Goal: Task Accomplishment & Management: Manage account settings

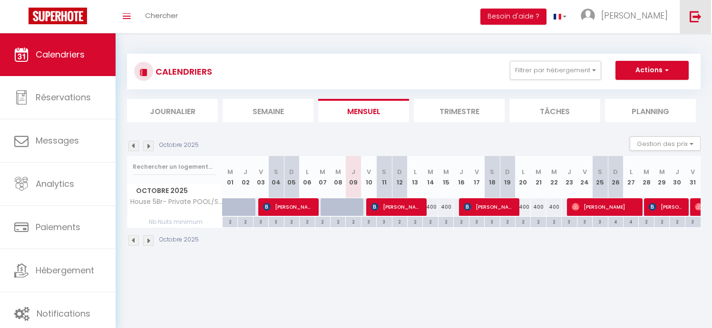
click at [697, 16] on img at bounding box center [696, 16] width 12 height 12
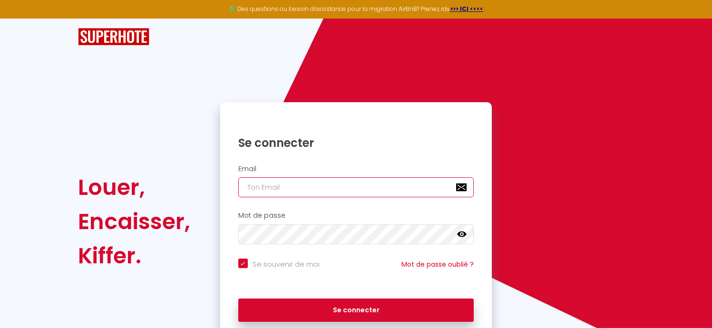
click at [307, 191] on input "email" at bounding box center [356, 187] width 236 height 20
paste input "[EMAIL_ADDRESS][DOMAIN_NAME]"
type input "[EMAIL_ADDRESS][DOMAIN_NAME]"
checkbox input "true"
type input "[EMAIL_ADDRESS][DOMAIN_NAME]"
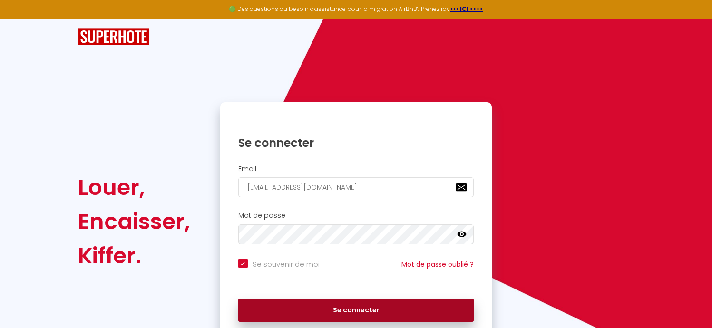
click at [325, 307] on button "Se connecter" at bounding box center [356, 311] width 236 height 24
checkbox input "true"
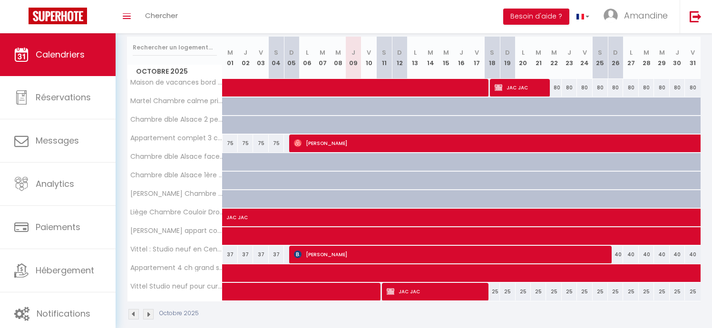
scroll to position [125, 0]
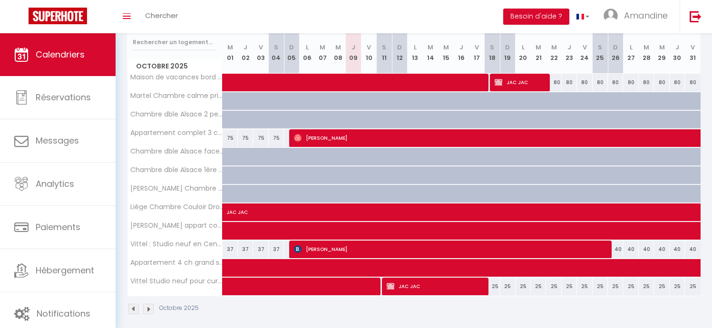
click at [217, 44] on div at bounding box center [174, 42] width 95 height 22
click at [312, 82] on span at bounding box center [419, 83] width 372 height 18
select select "OK"
select select "1"
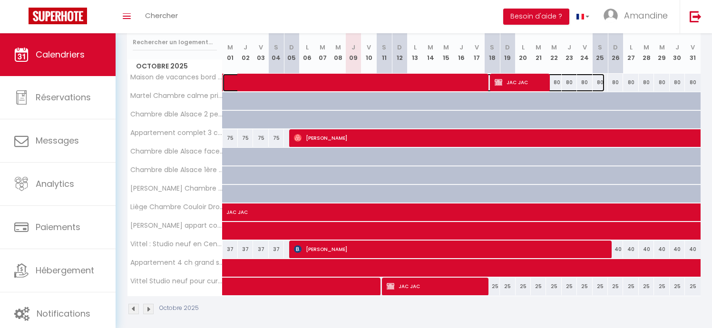
select select "0"
select select "1"
select select
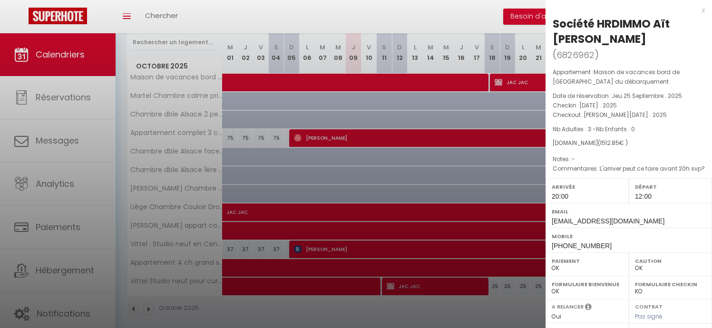
click at [317, 141] on div at bounding box center [356, 164] width 712 height 328
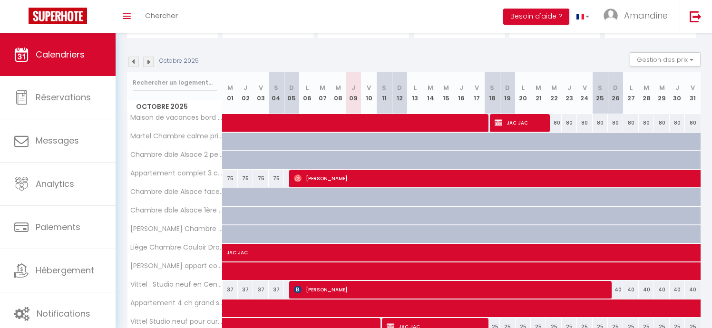
scroll to position [84, 0]
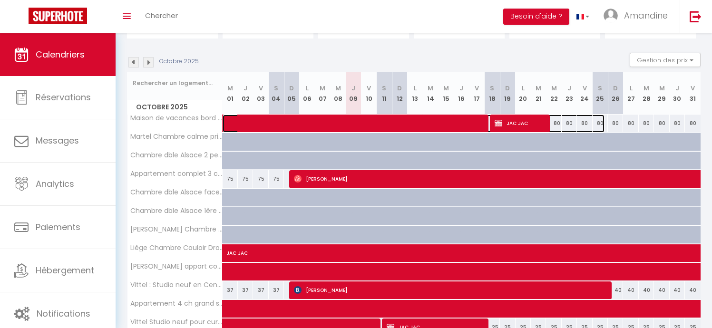
click at [420, 127] on span at bounding box center [419, 124] width 372 height 18
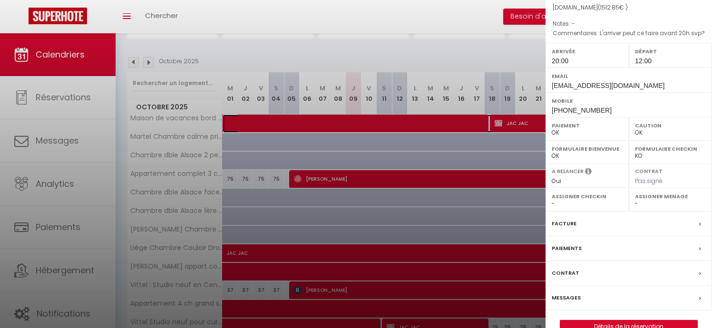
scroll to position [155, 0]
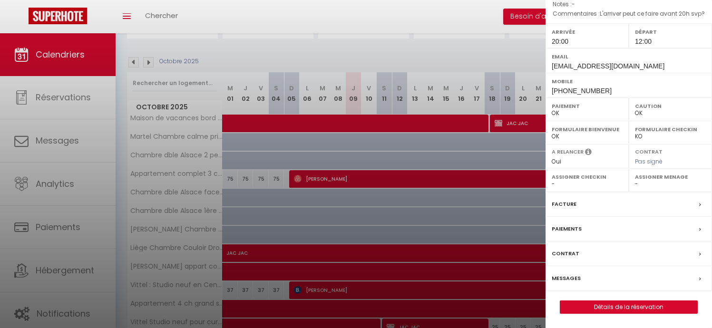
click at [481, 57] on div at bounding box center [356, 164] width 712 height 328
checkbox input "false"
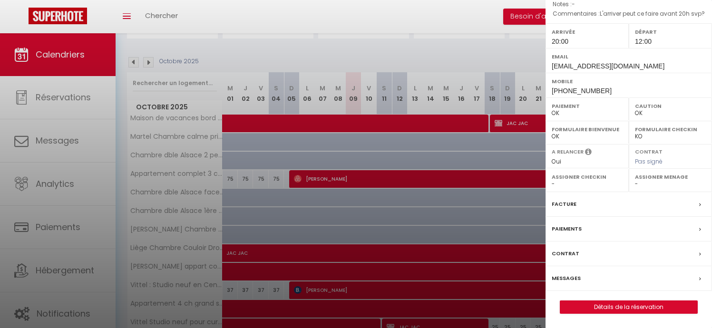
checkbox input "false"
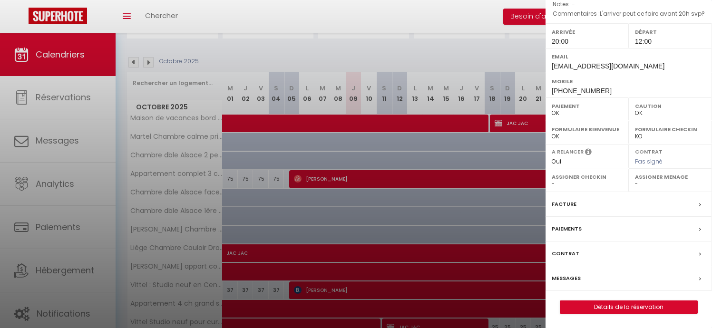
checkbox input "false"
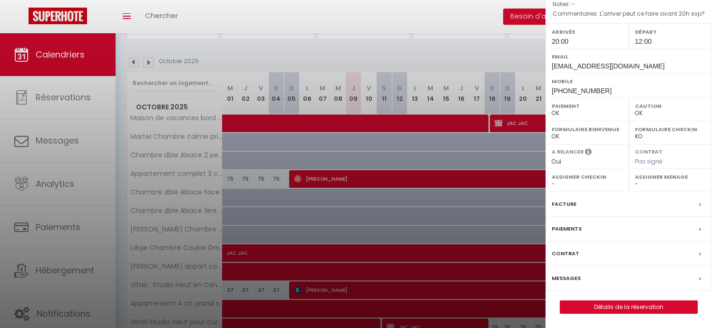
checkbox input "false"
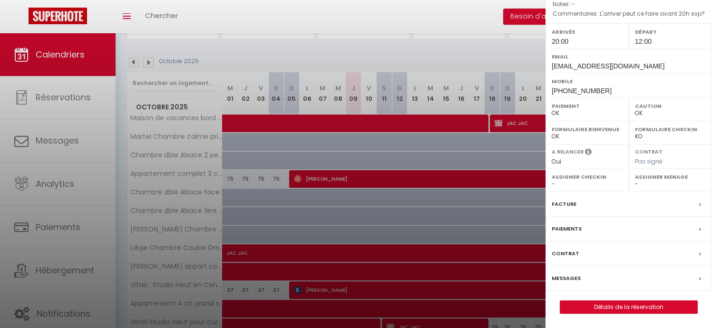
checkbox input "false"
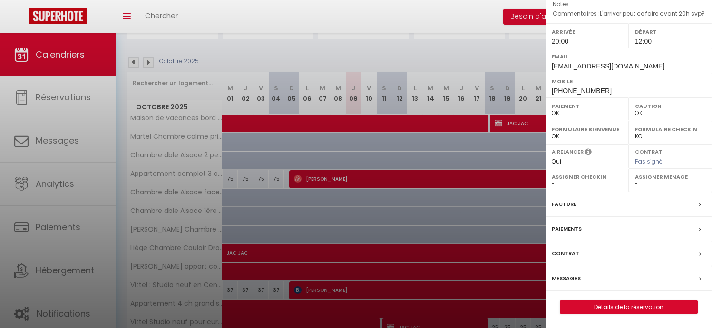
checkbox input "false"
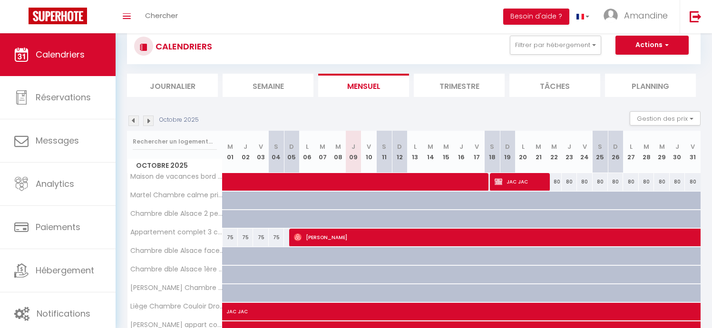
scroll to position [0, 0]
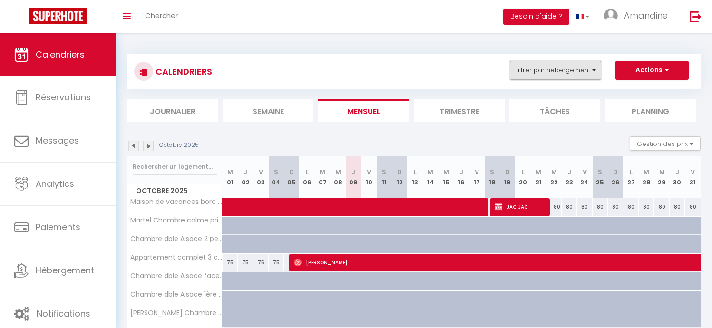
click at [557, 74] on button "Filtrer par hébergement" at bounding box center [555, 70] width 91 height 19
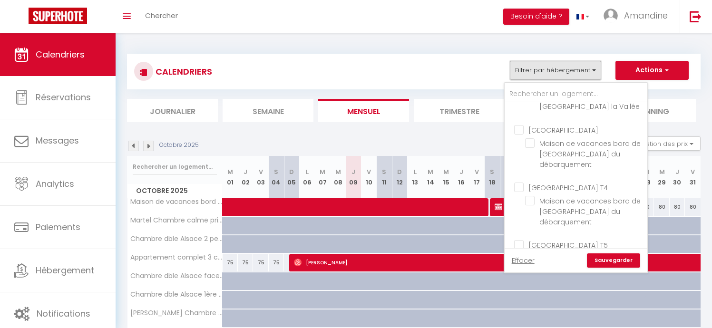
scroll to position [435, 0]
click at [544, 179] on input "[GEOGRAPHIC_DATA] T4" at bounding box center [585, 184] width 143 height 10
checkbox input "true"
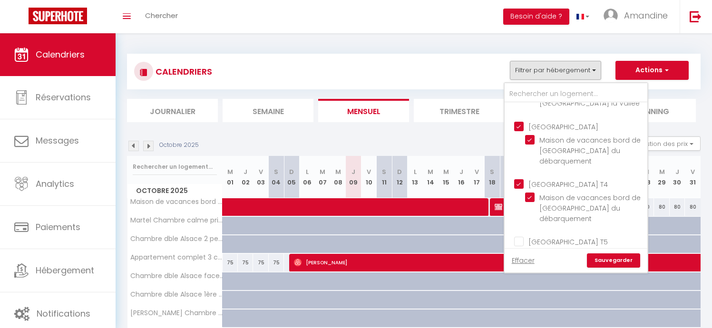
checkbox input "false"
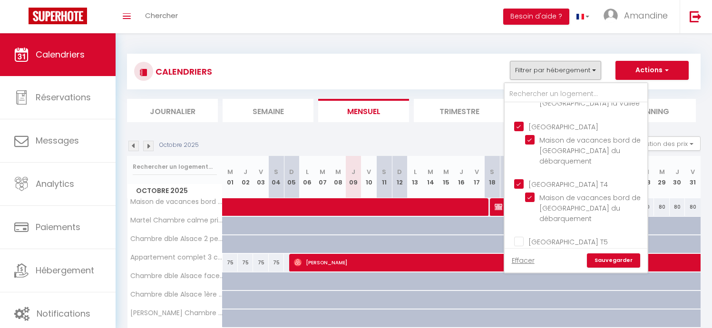
checkbox input "false"
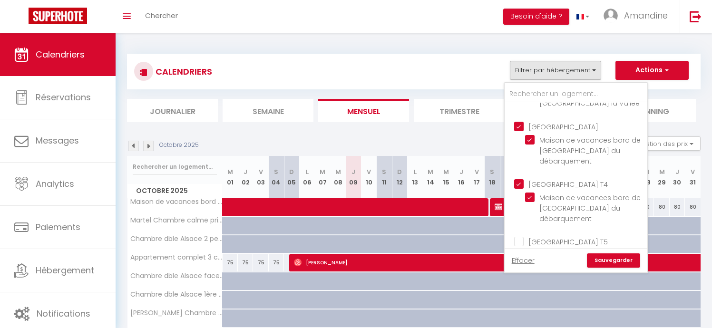
checkbox input "false"
checkbox input "true"
checkbox input "false"
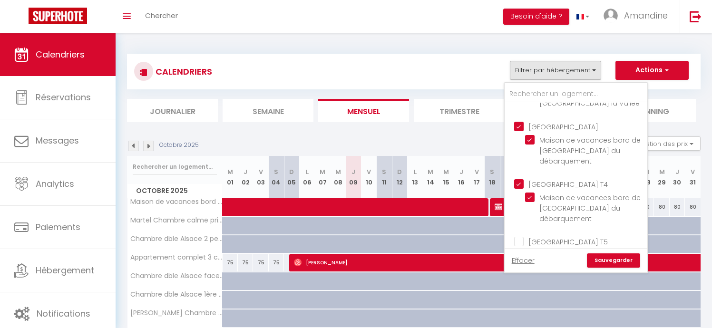
checkbox input "false"
click at [609, 261] on link "Sauvegarder" at bounding box center [613, 261] width 53 height 14
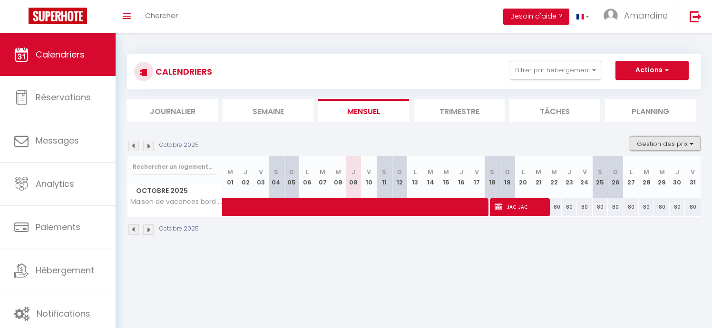
click at [639, 146] on button "Gestion des prix" at bounding box center [665, 144] width 71 height 14
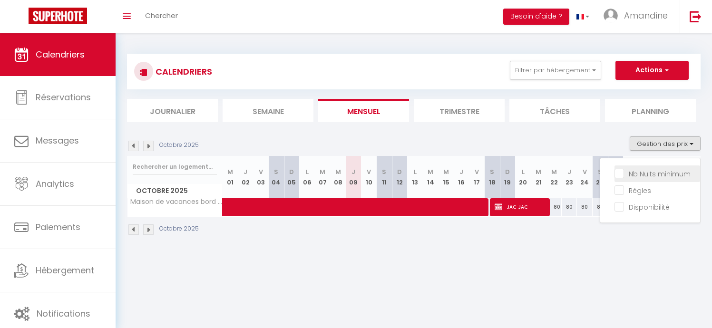
click at [640, 171] on input "Nb Nuits minimum" at bounding box center [658, 173] width 86 height 10
checkbox input "true"
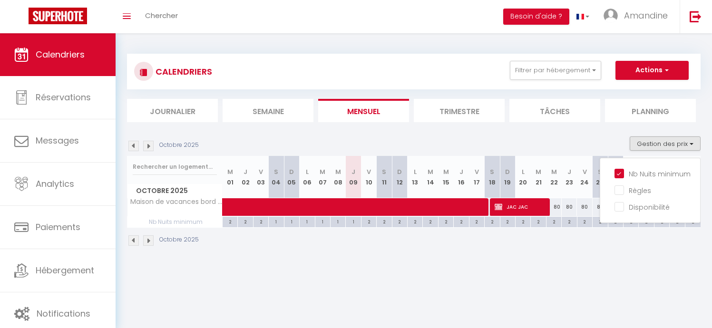
click at [536, 289] on body "🟢 Des questions ou besoin d'assistance pour la migration AirBnB? Prenez rdv >>>…" at bounding box center [356, 197] width 712 height 328
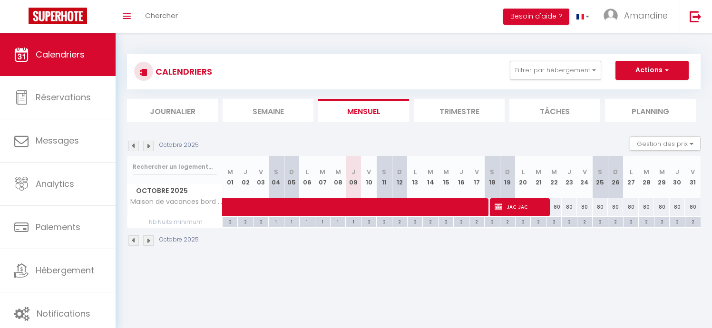
click at [591, 240] on div "Octobre 2025" at bounding box center [414, 242] width 574 height 28
click at [148, 147] on img at bounding box center [148, 146] width 10 height 10
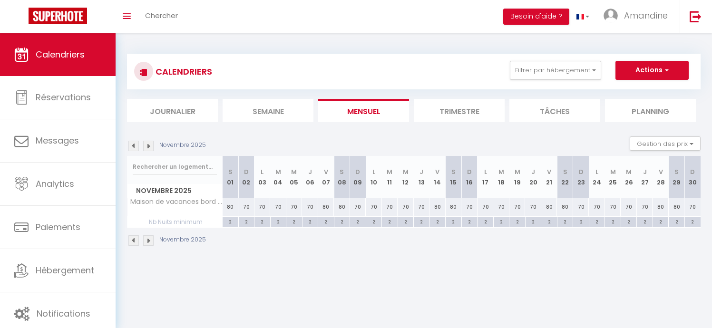
click at [137, 147] on img at bounding box center [133, 146] width 10 height 10
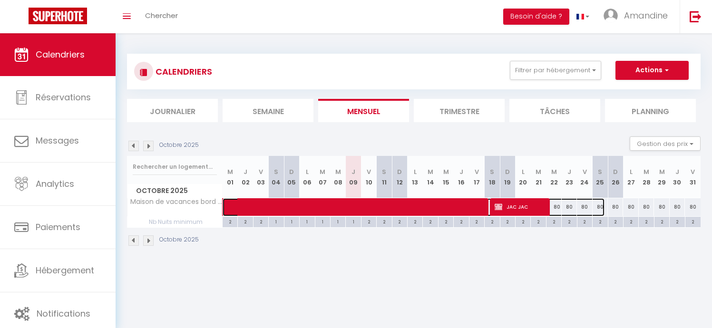
click at [557, 207] on span at bounding box center [419, 207] width 372 height 18
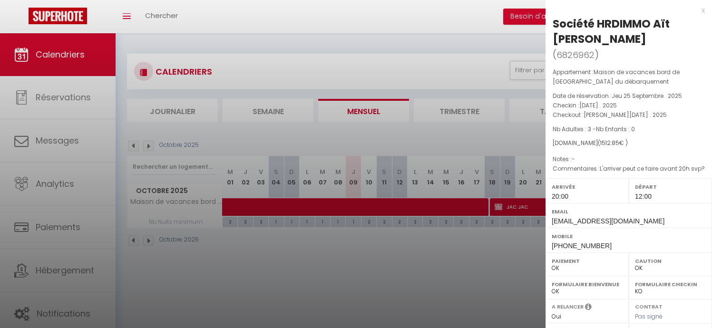
drag, startPoint x: 515, startPoint y: 255, endPoint x: 527, endPoint y: 246, distance: 15.6
click at [515, 255] on div at bounding box center [356, 164] width 712 height 328
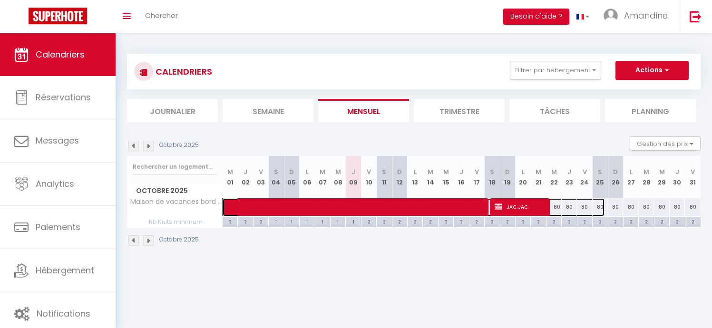
click at [586, 206] on span at bounding box center [419, 207] width 372 height 18
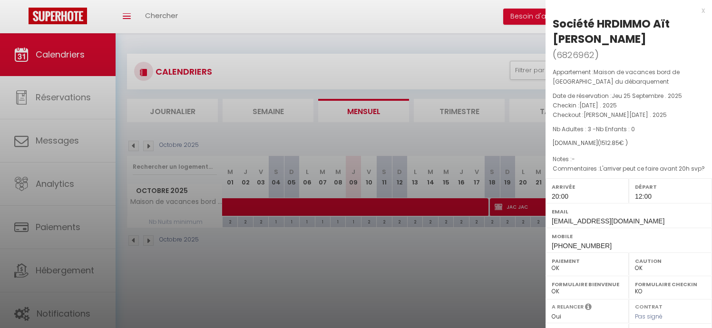
click at [533, 268] on div at bounding box center [356, 164] width 712 height 328
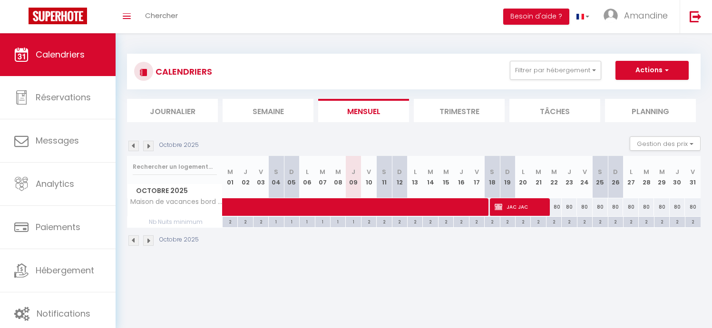
click at [677, 205] on div "80" at bounding box center [677, 207] width 15 height 18
type input "80"
type input "Jeu 30 Octobre 2025"
type input "Ven 31 Octobre 2025"
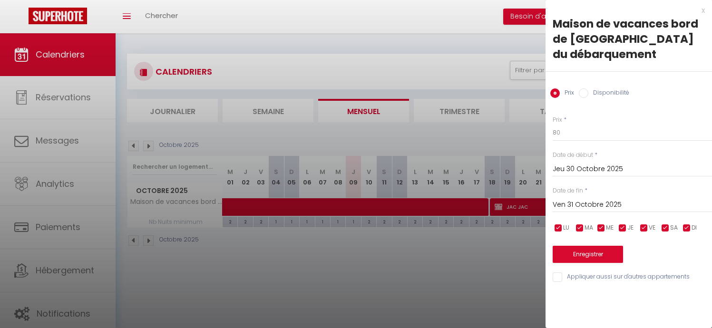
click at [592, 169] on input "Jeu 30 Octobre 2025" at bounding box center [632, 169] width 159 height 12
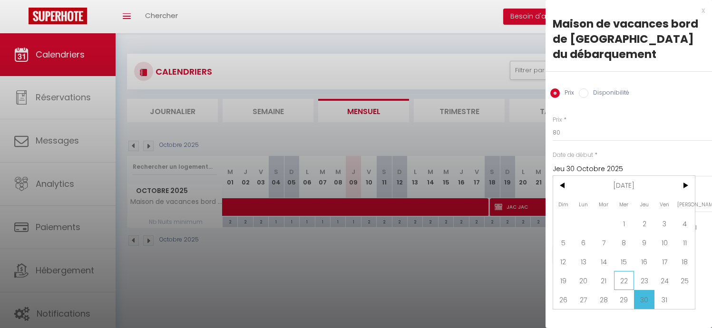
click at [620, 280] on span "22" at bounding box center [624, 280] width 20 height 19
type input "Mer 22 Octobre 2025"
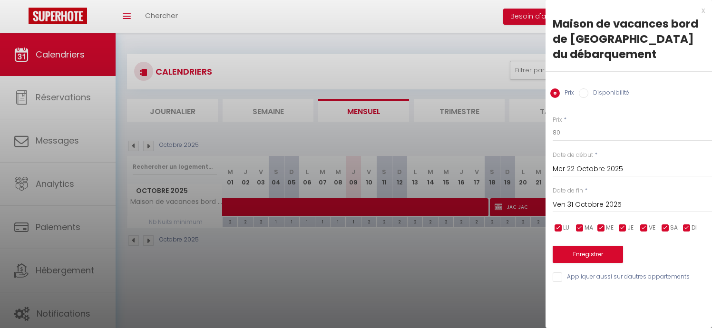
click at [645, 229] on input "checkbox" at bounding box center [644, 229] width 10 height 10
checkbox input "false"
click at [666, 229] on input "checkbox" at bounding box center [666, 229] width 10 height 10
checkbox input "false"
drag, startPoint x: 564, startPoint y: 139, endPoint x: 507, endPoint y: 128, distance: 58.1
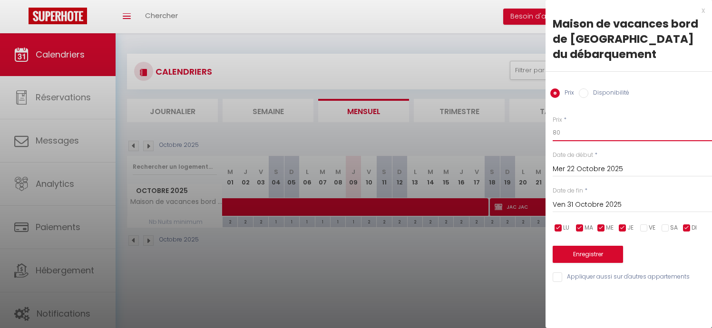
click at [507, 128] on body "🟢 Des questions ou besoin d'assistance pour la migration AirBnB? Prenez rdv >>>…" at bounding box center [356, 197] width 712 height 328
type input "60"
click at [577, 253] on button "Enregistrer" at bounding box center [588, 254] width 70 height 17
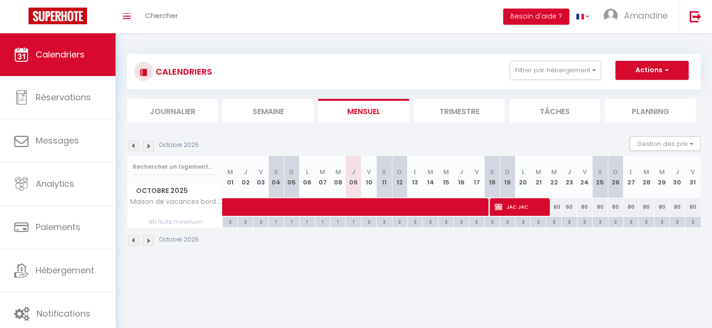
click at [677, 206] on div "80" at bounding box center [677, 207] width 15 height 18
type input "80"
type input "Jeu 30 Octobre 2025"
type input "Ven 31 Octobre 2025"
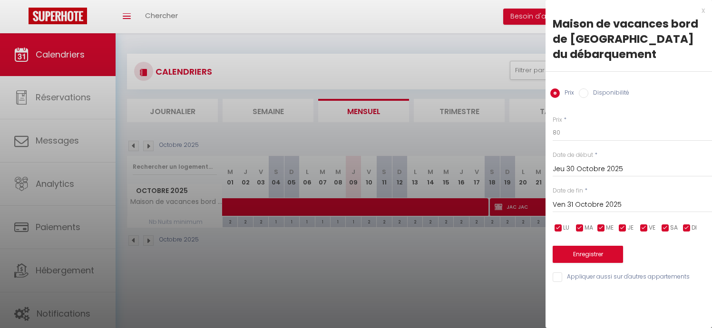
click at [587, 173] on input "Jeu 30 Octobre 2025" at bounding box center [632, 169] width 159 height 12
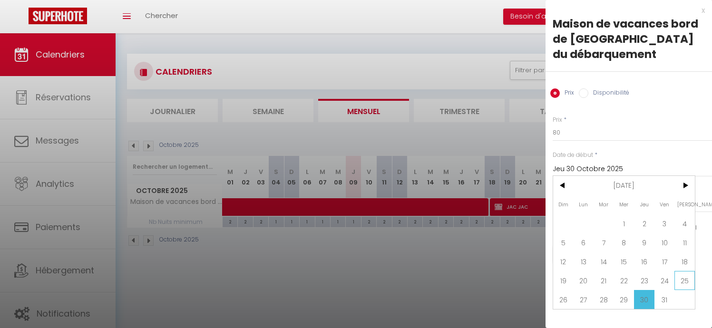
click at [684, 280] on span "25" at bounding box center [684, 280] width 20 height 19
type input "[DATE]"
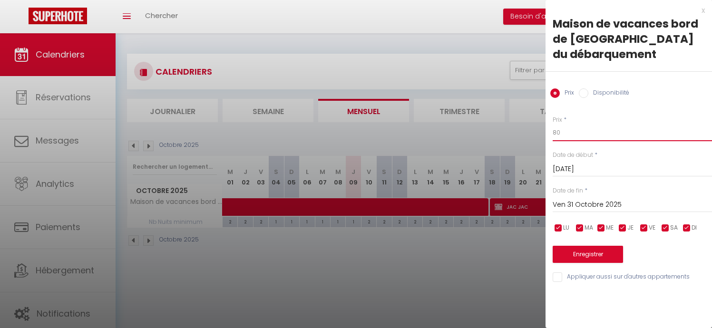
drag, startPoint x: 559, startPoint y: 132, endPoint x: 475, endPoint y: 123, distance: 84.7
click at [484, 126] on body "🟢 Des questions ou besoin d'assistance pour la migration AirBnB? Prenez rdv >>>…" at bounding box center [356, 197] width 712 height 328
type input "60"
click at [586, 254] on button "Enregistrer" at bounding box center [588, 254] width 70 height 17
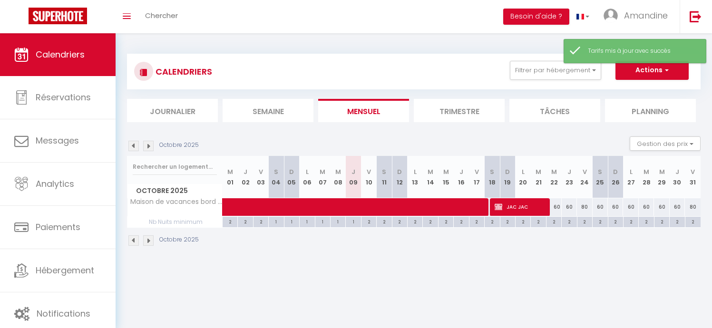
click at [151, 142] on img at bounding box center [148, 146] width 10 height 10
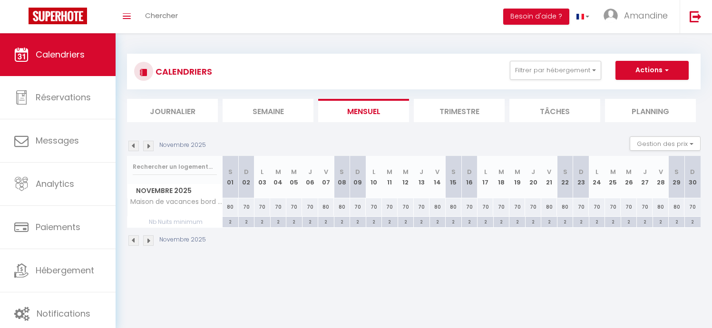
click at [324, 245] on div "Novembre 2025" at bounding box center [414, 242] width 574 height 28
click at [244, 208] on div "70" at bounding box center [246, 207] width 16 height 18
type input "70"
type input "Dim 02 Novembre 2025"
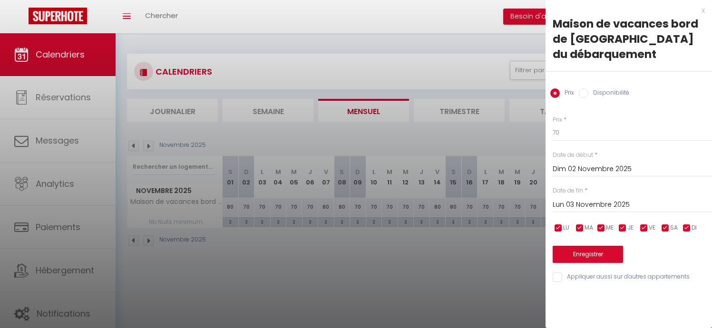
click at [557, 205] on input "Lun 03 Novembre 2025" at bounding box center [632, 205] width 159 height 12
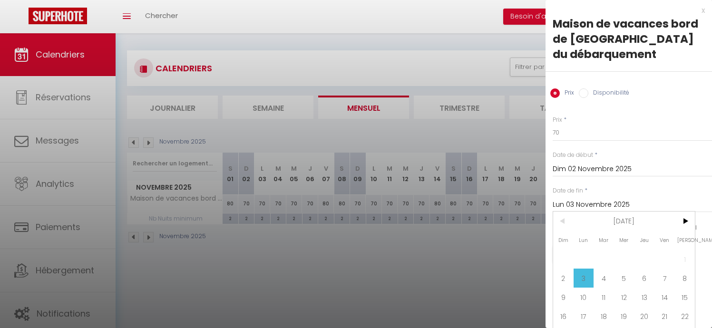
scroll to position [33, 0]
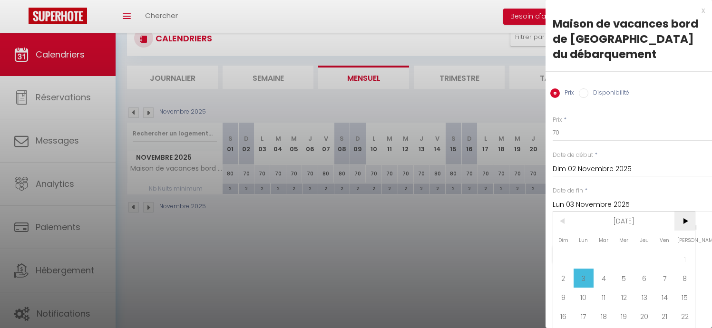
click at [688, 224] on span ">" at bounding box center [684, 221] width 20 height 19
click at [687, 253] on span "6" at bounding box center [684, 259] width 20 height 19
type input "[DATE]"
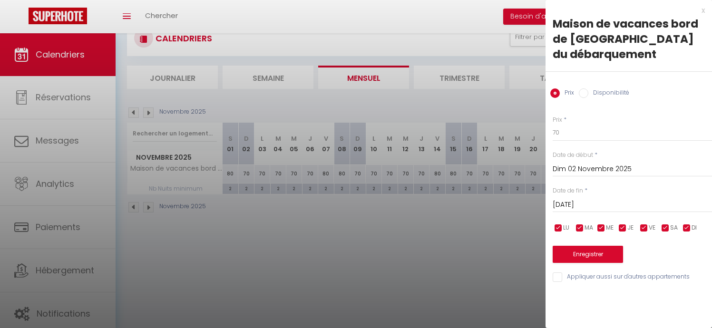
click at [665, 228] on input "checkbox" at bounding box center [666, 229] width 10 height 10
checkbox input "false"
click at [646, 227] on input "checkbox" at bounding box center [644, 229] width 10 height 10
checkbox input "false"
drag, startPoint x: 556, startPoint y: 133, endPoint x: 524, endPoint y: 130, distance: 31.5
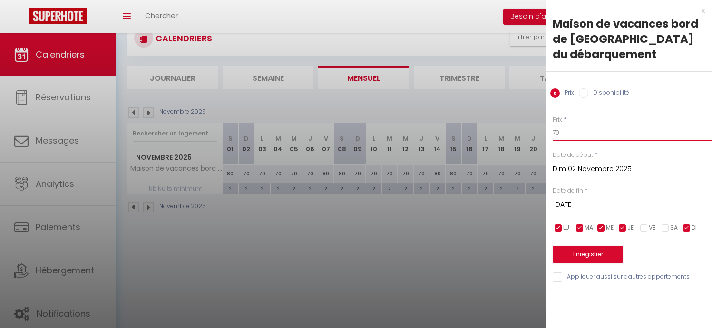
click at [524, 130] on body "🟢 Des questions ou besoin d'assistance pour la migration AirBnB? Prenez rdv >>>…" at bounding box center [356, 164] width 712 height 328
type input "60"
click at [583, 257] on button "Enregistrer" at bounding box center [588, 254] width 70 height 17
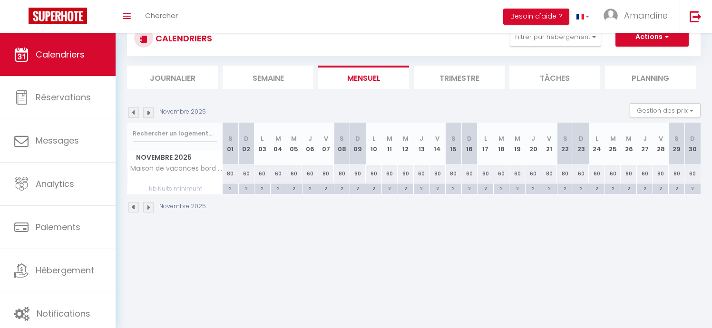
click at [136, 111] on img at bounding box center [133, 112] width 10 height 10
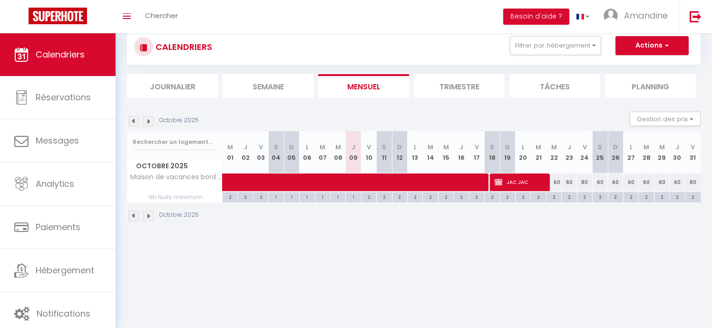
scroll to position [0, 0]
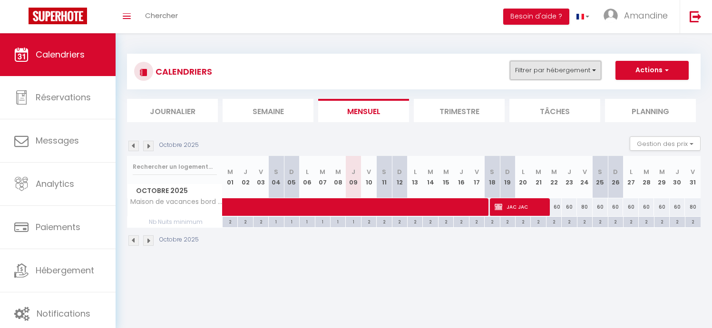
click at [538, 78] on button "Filtrer par hébergement" at bounding box center [555, 70] width 91 height 19
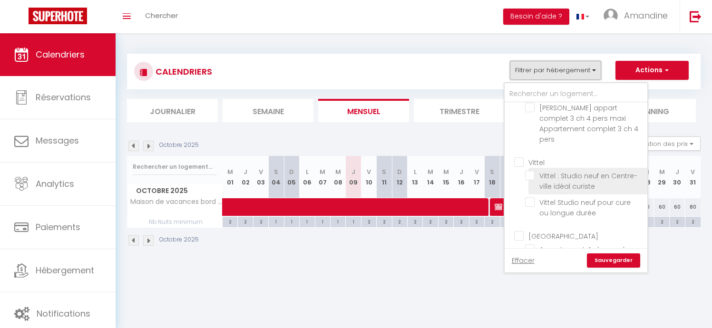
scroll to position [268, 0]
click at [531, 156] on input "Vittel" at bounding box center [585, 161] width 143 height 10
checkbox input "true"
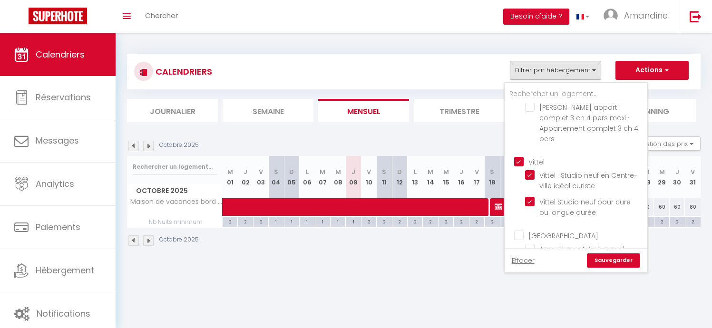
checkbox input "false"
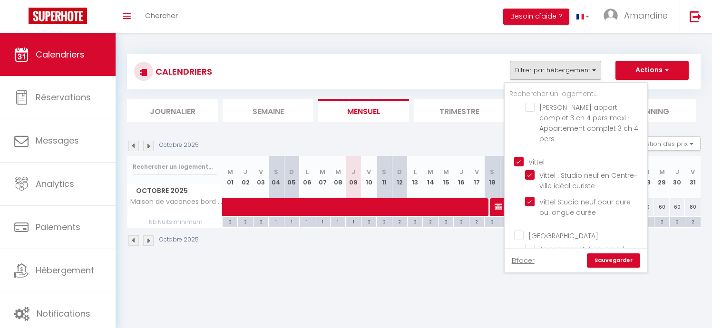
checkbox input "false"
checkbox input "true"
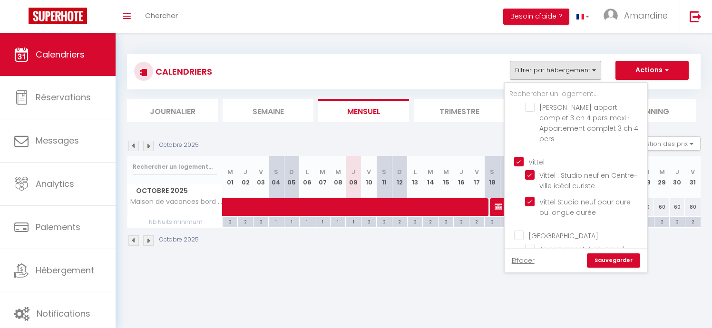
checkbox input "false"
checkbox input "true"
checkbox input "false"
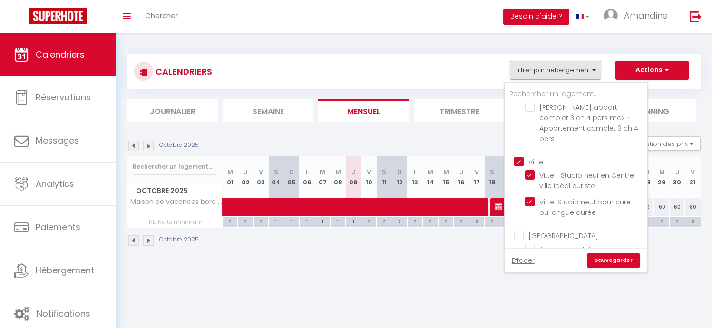
checkbox input "false"
click at [603, 261] on link "Sauvegarder" at bounding box center [613, 261] width 53 height 14
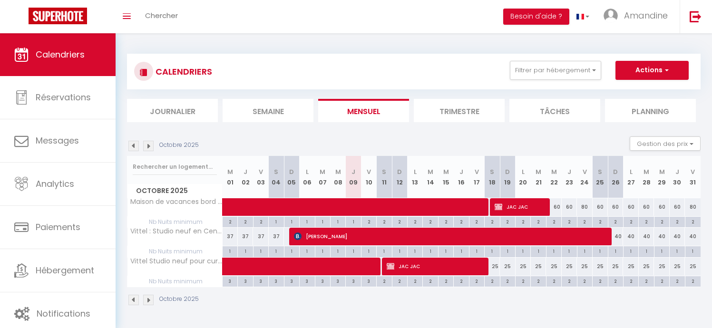
click at [150, 145] on img at bounding box center [148, 146] width 10 height 10
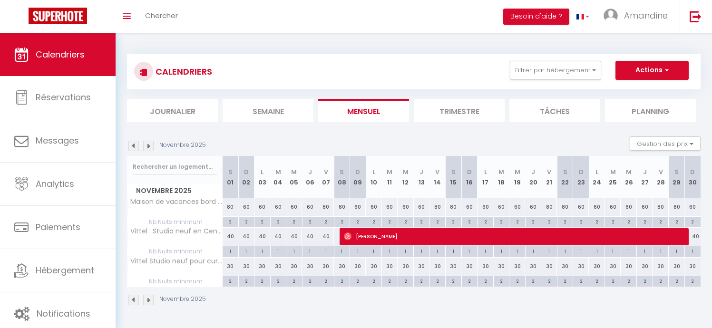
click at [135, 146] on img at bounding box center [133, 146] width 10 height 10
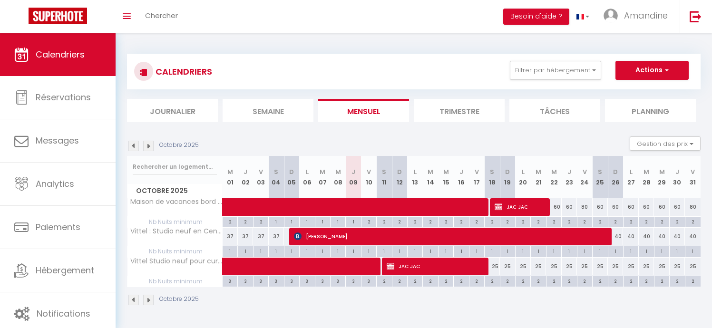
click at [146, 144] on img at bounding box center [148, 146] width 10 height 10
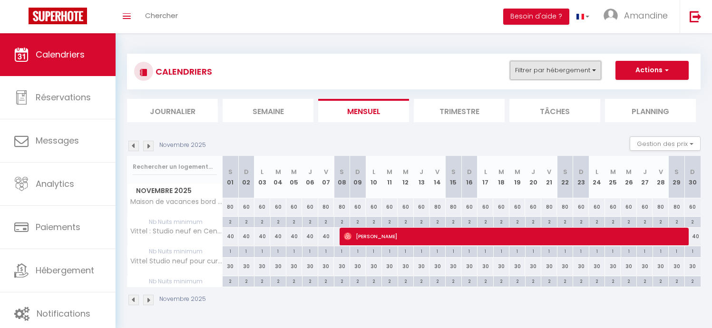
click at [528, 74] on button "Filtrer par hébergement" at bounding box center [555, 70] width 91 height 19
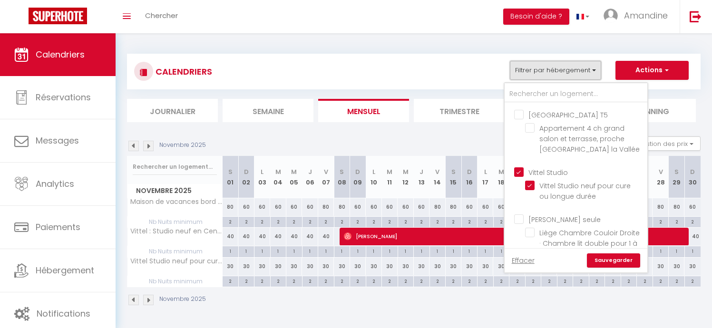
scroll to position [615, 0]
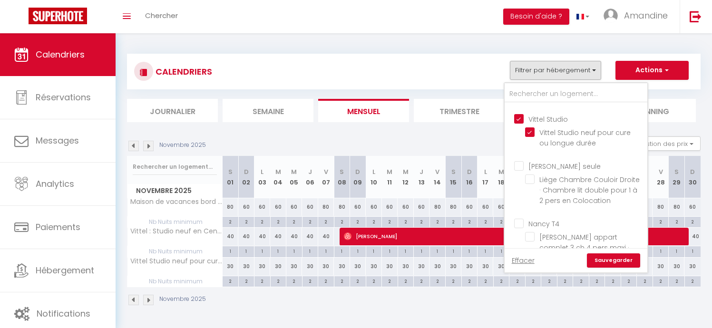
click at [268, 305] on div "Novembre 2025" at bounding box center [414, 301] width 574 height 28
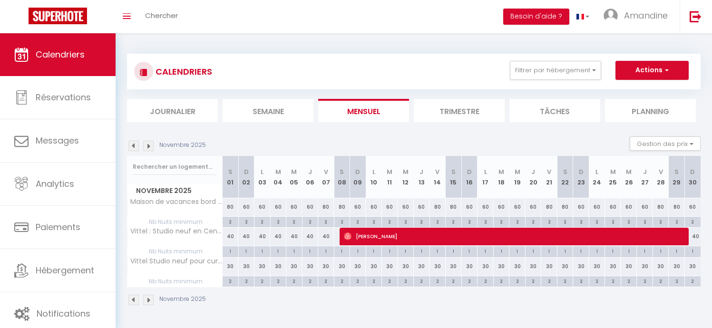
click at [135, 143] on img at bounding box center [133, 146] width 10 height 10
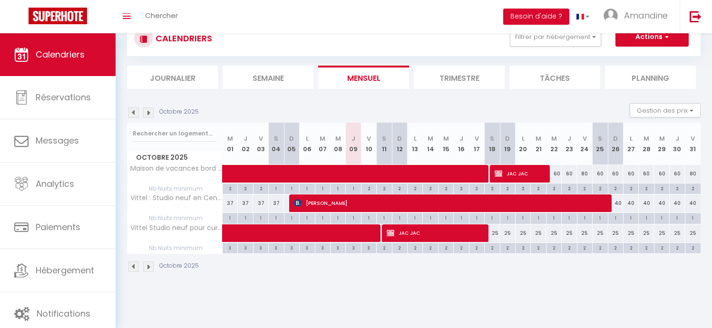
scroll to position [33, 0]
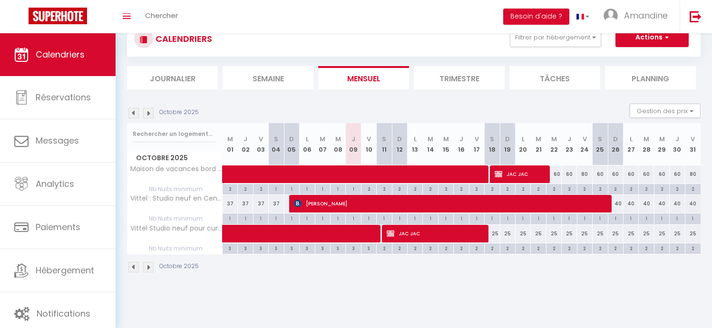
click at [149, 114] on img at bounding box center [148, 113] width 10 height 10
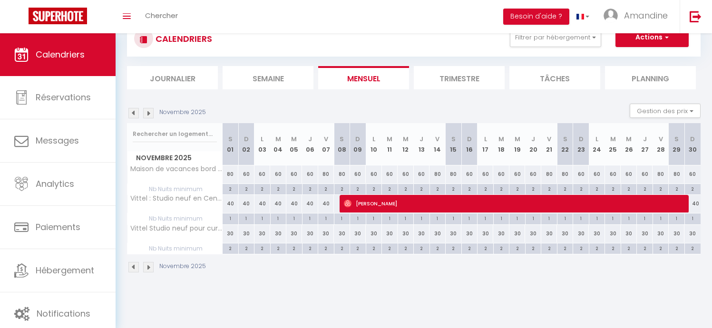
scroll to position [32, 0]
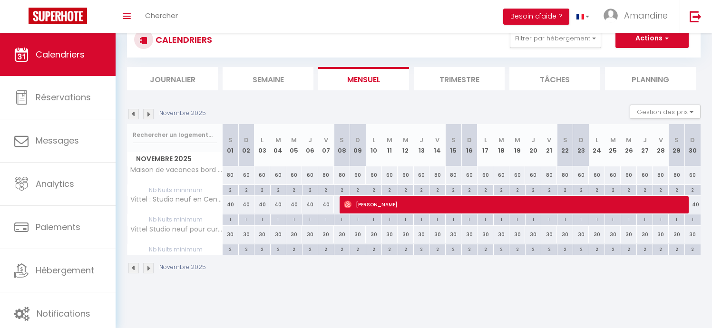
click at [150, 113] on img at bounding box center [148, 114] width 10 height 10
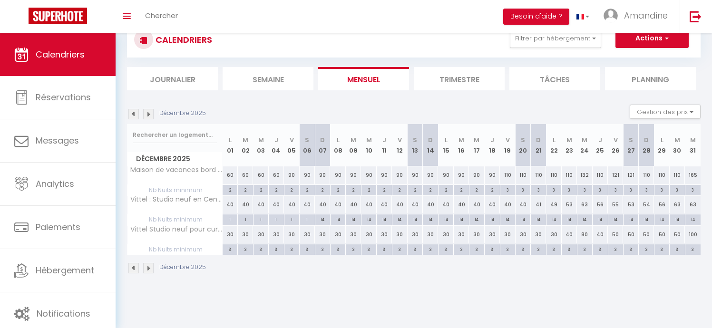
click at [132, 113] on img at bounding box center [133, 114] width 10 height 10
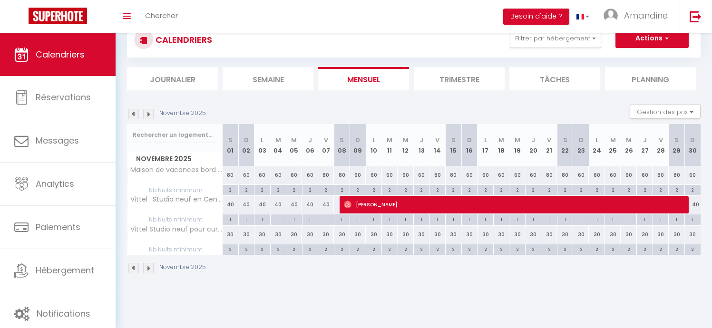
click at [150, 115] on img at bounding box center [148, 114] width 10 height 10
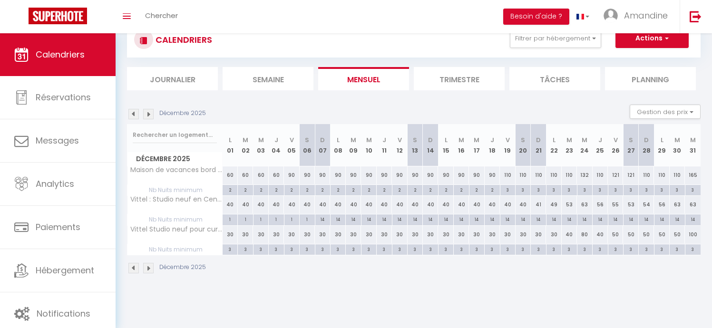
click at [137, 116] on img at bounding box center [133, 114] width 10 height 10
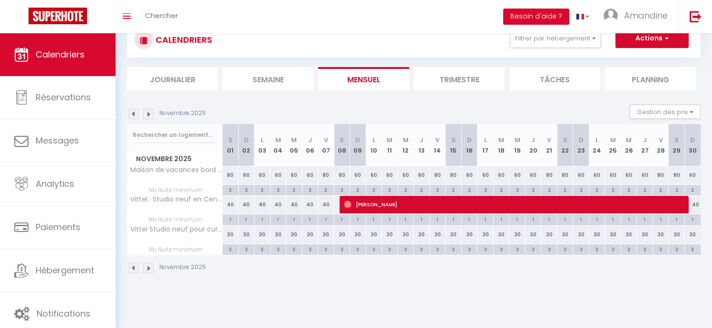
click at [133, 112] on img at bounding box center [133, 114] width 10 height 10
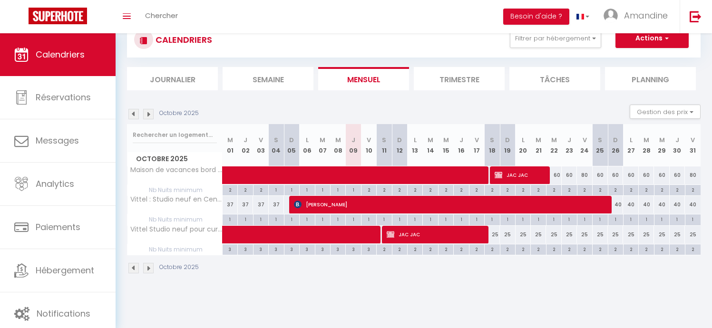
click at [151, 114] on img at bounding box center [148, 114] width 10 height 10
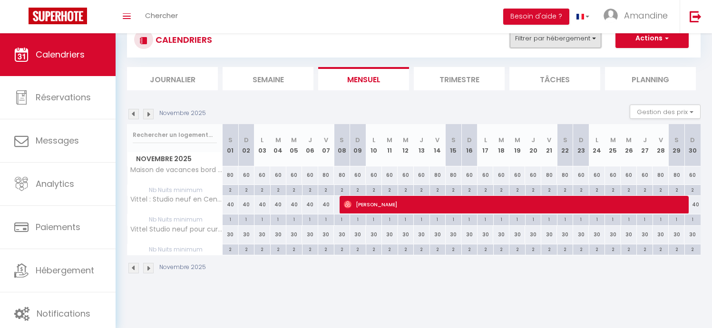
click at [550, 47] on button "Filtrer par hébergement" at bounding box center [555, 38] width 91 height 19
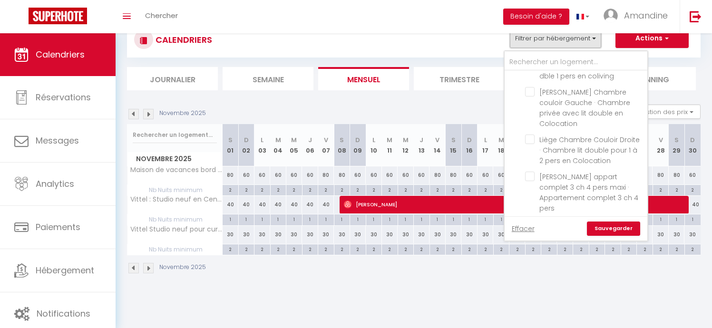
scroll to position [0, 0]
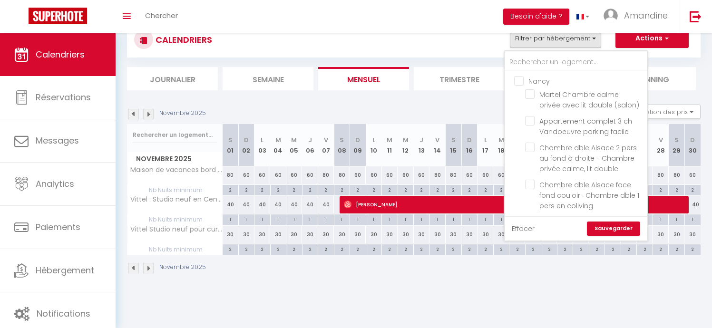
click at [525, 228] on link "Effacer" at bounding box center [523, 229] width 23 height 10
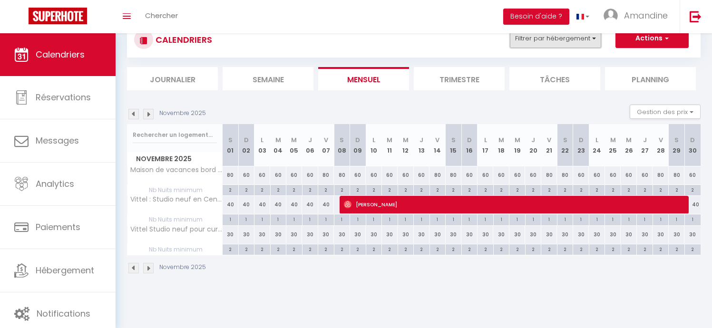
click at [550, 42] on button "Filtrer par hébergement" at bounding box center [555, 38] width 91 height 19
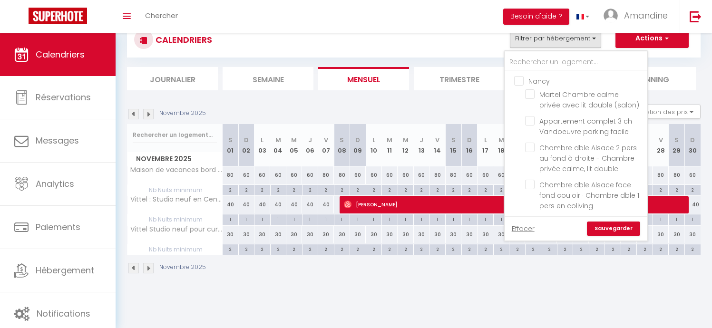
click at [613, 225] on link "Sauvegarder" at bounding box center [613, 229] width 53 height 14
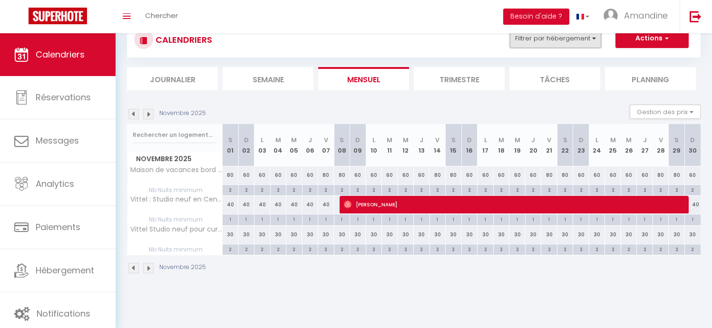
click at [537, 44] on button "Filtrer par hébergement" at bounding box center [555, 38] width 91 height 19
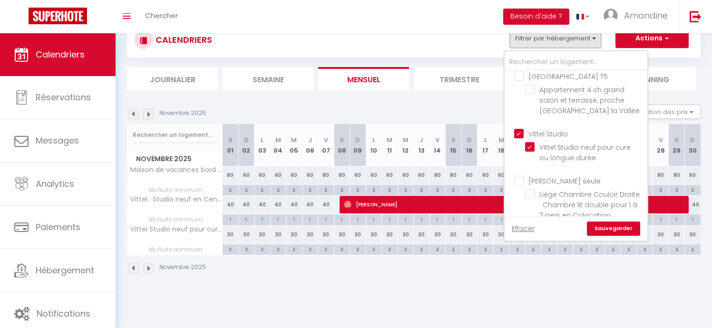
scroll to position [615, 0]
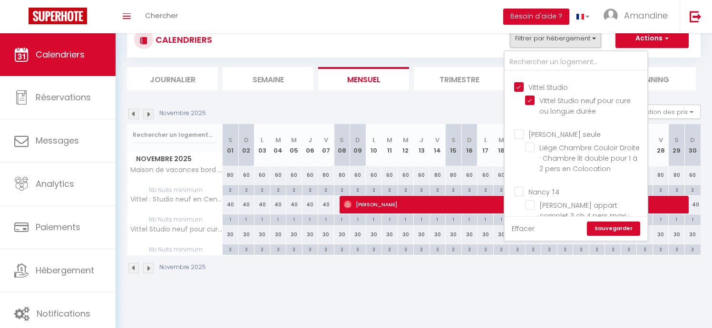
click at [521, 228] on link "Effacer" at bounding box center [523, 229] width 23 height 10
checkbox input "false"
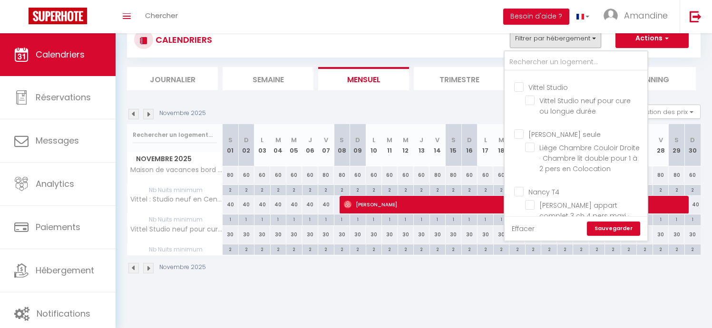
checkbox input "false"
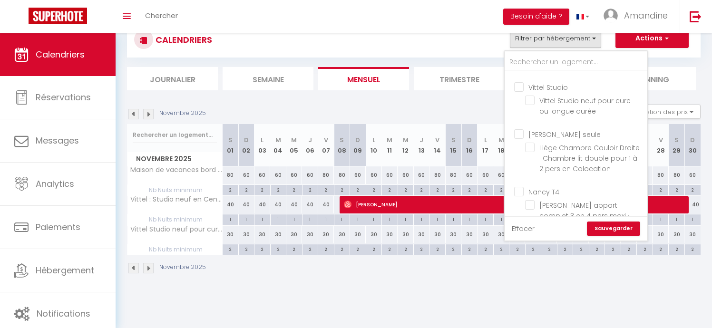
checkbox input "false"
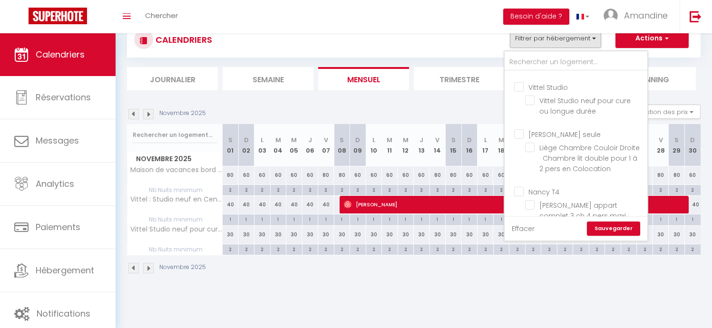
checkbox input "false"
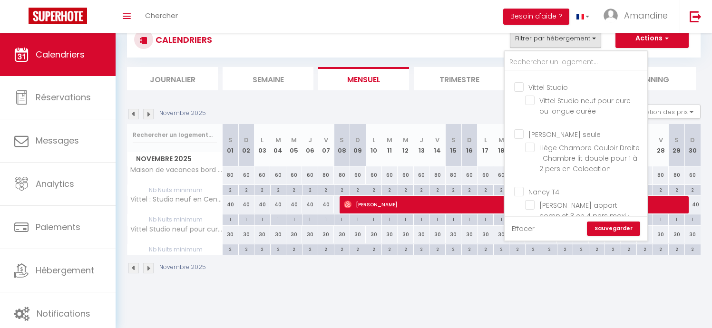
checkbox input "false"
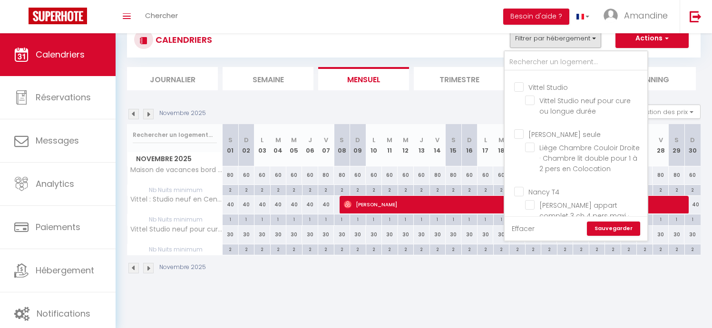
checkbox input "false"
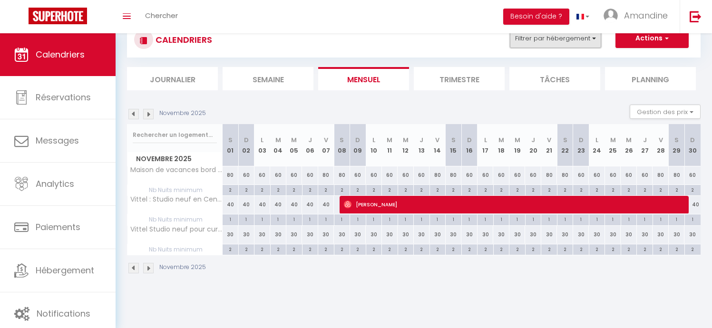
click at [547, 38] on button "Filtrer par hébergement" at bounding box center [555, 38] width 91 height 19
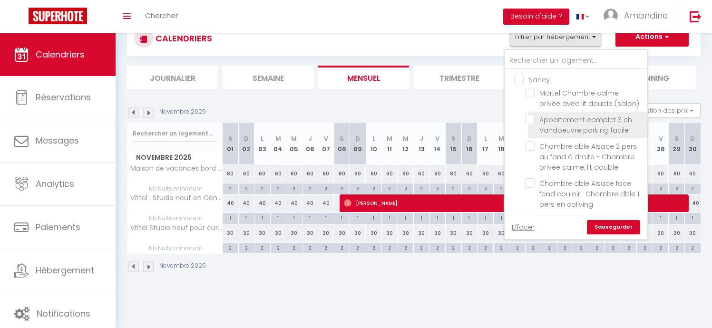
scroll to position [0, 0]
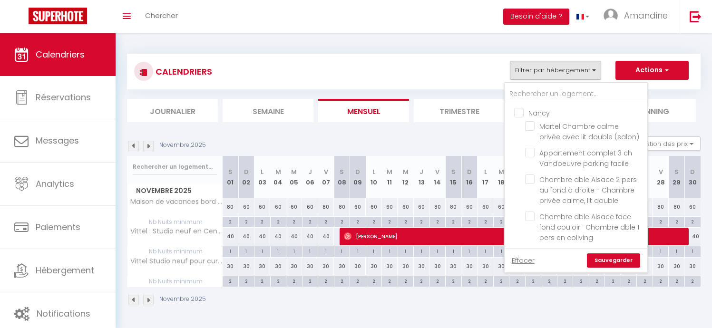
click at [608, 259] on link "Sauvegarder" at bounding box center [613, 261] width 53 height 14
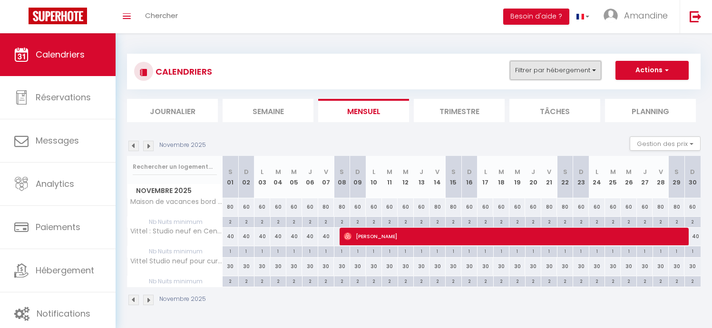
click at [557, 75] on button "Filtrer par hébergement" at bounding box center [555, 70] width 91 height 19
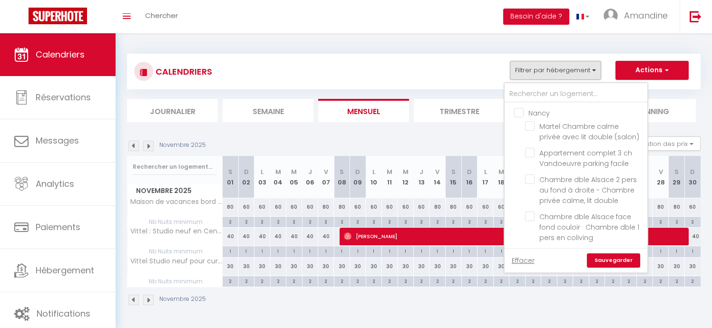
click at [532, 111] on input "Nancy" at bounding box center [585, 112] width 143 height 10
checkbox input "true"
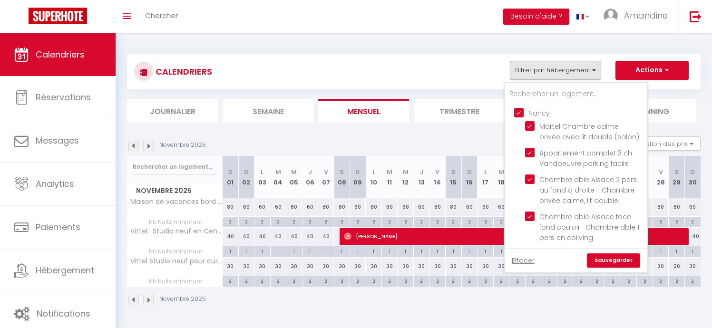
checkbox input "true"
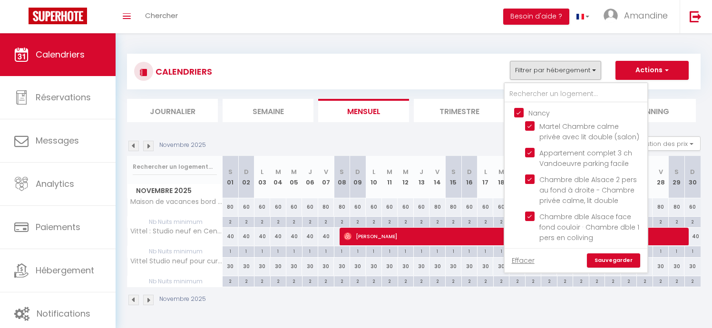
checkbox input "false"
checkbox input "true"
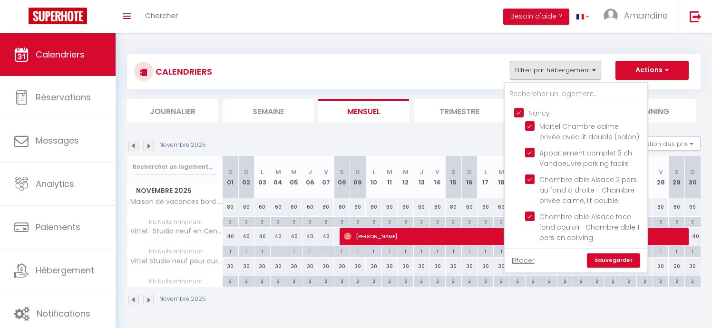
checkbox input "true"
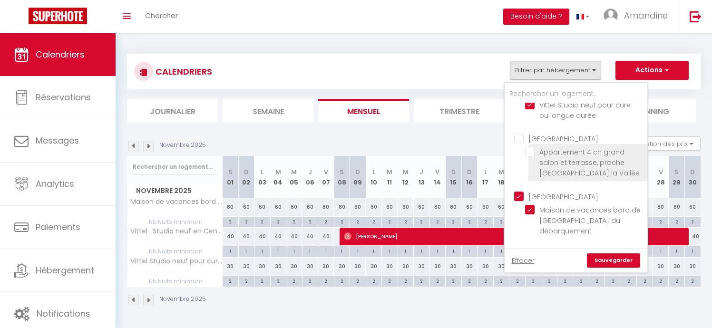
scroll to position [364, 0]
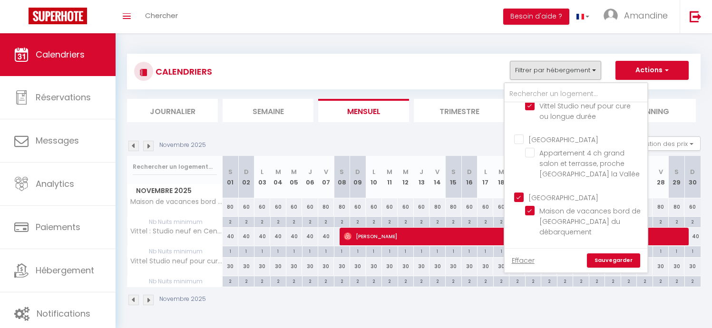
click at [522, 134] on input "[GEOGRAPHIC_DATA]" at bounding box center [585, 139] width 143 height 10
checkbox input "true"
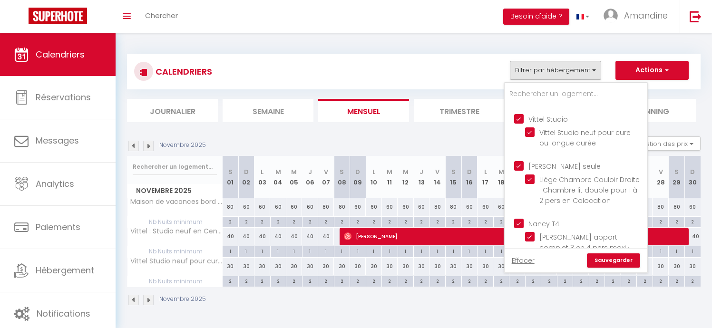
scroll to position [33, 0]
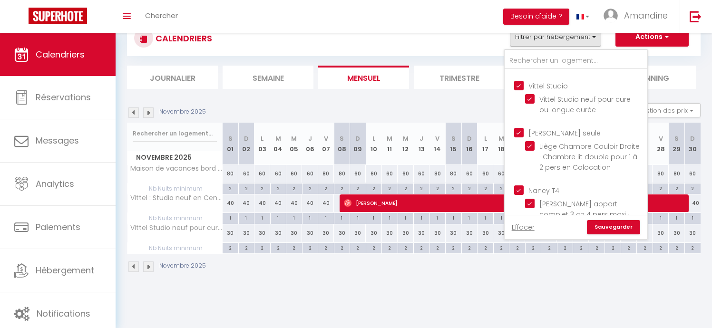
click at [617, 225] on link "Sauvegarder" at bounding box center [613, 227] width 53 height 14
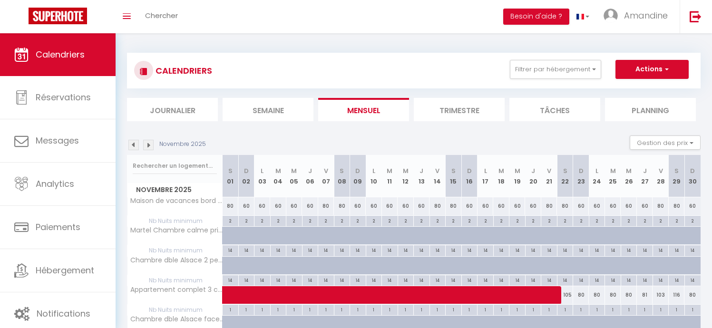
scroll to position [0, 0]
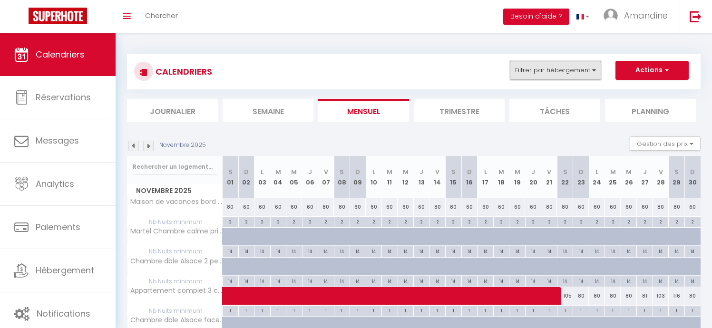
click at [547, 73] on button "Filtrer par hébergement" at bounding box center [555, 70] width 91 height 19
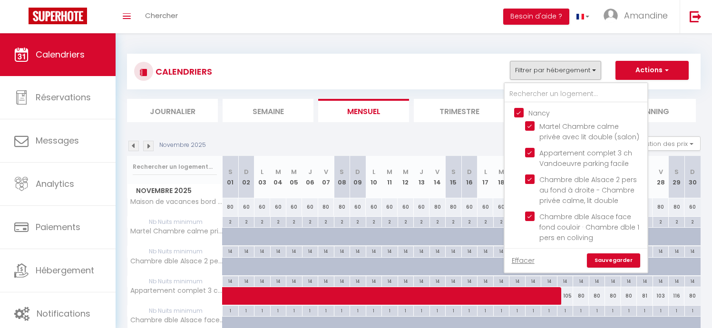
click at [406, 139] on div "Novembre 2025 Gestion des prix Nb Nuits minimum Règles Disponibilité" at bounding box center [414, 147] width 574 height 20
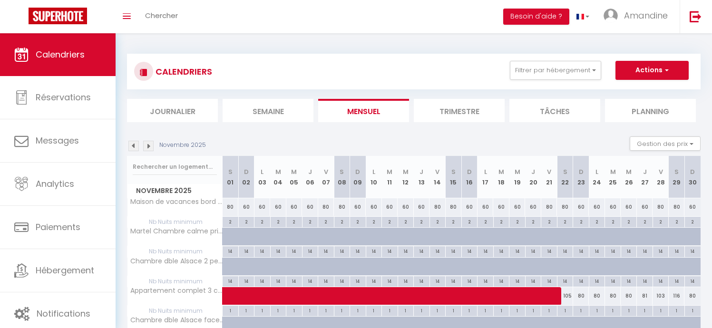
scroll to position [11, 0]
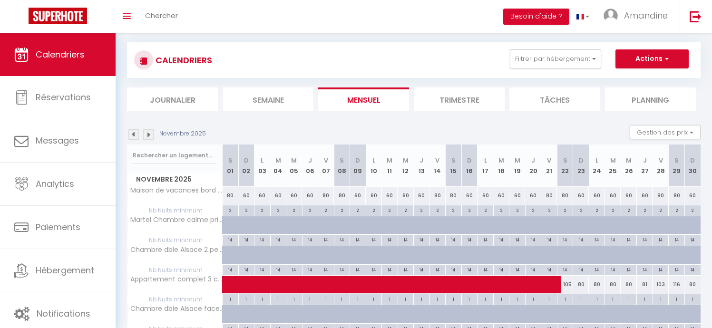
click at [133, 133] on img at bounding box center [133, 134] width 10 height 10
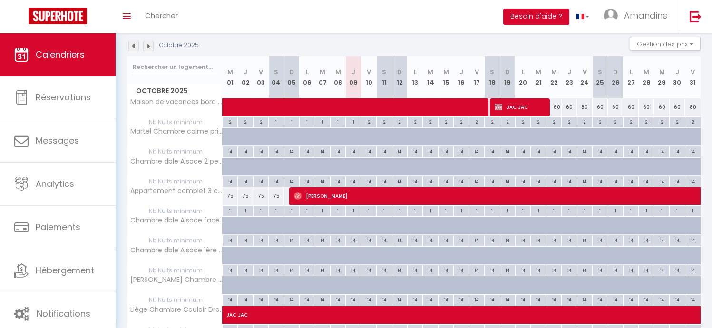
scroll to position [98, 0]
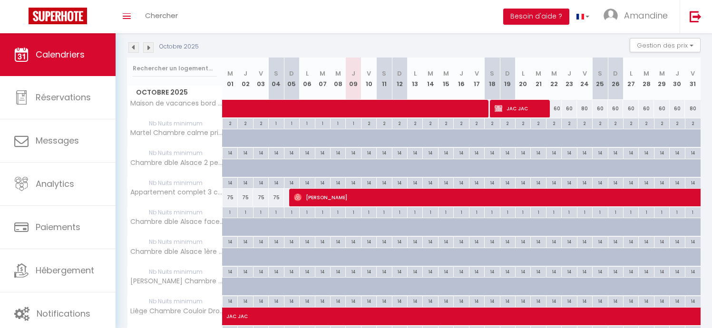
click at [150, 50] on img at bounding box center [148, 47] width 10 height 10
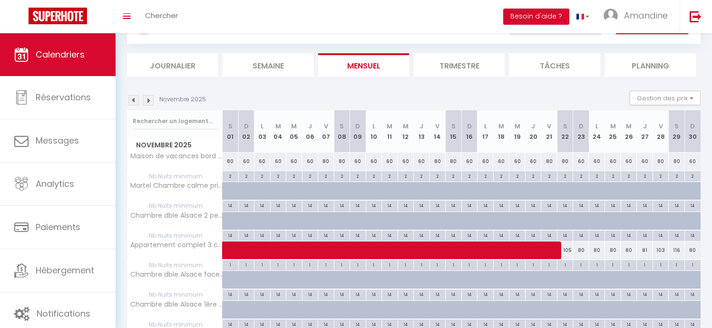
click at [151, 98] on img at bounding box center [148, 100] width 10 height 10
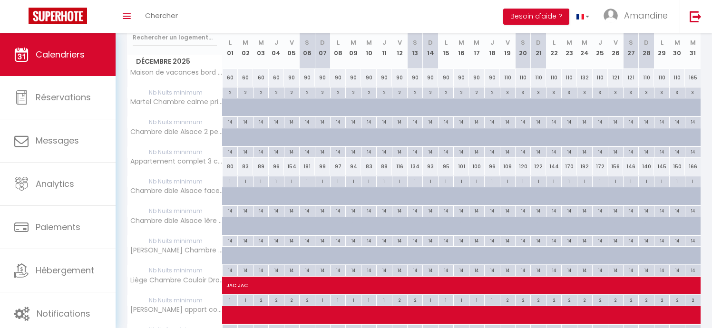
scroll to position [0, 0]
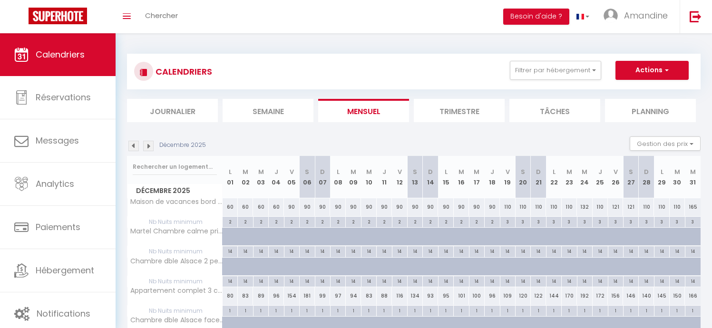
click at [134, 147] on img at bounding box center [133, 146] width 10 height 10
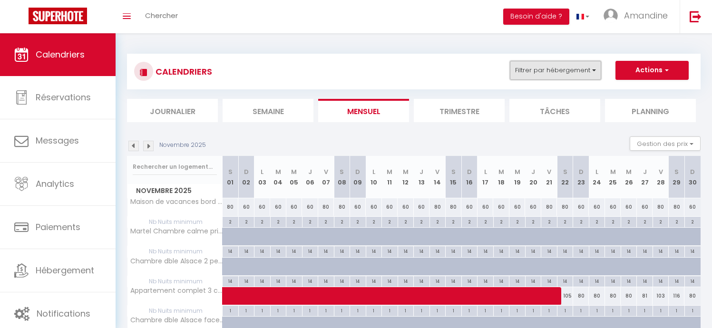
click at [551, 74] on button "Filtrer par hébergement" at bounding box center [555, 70] width 91 height 19
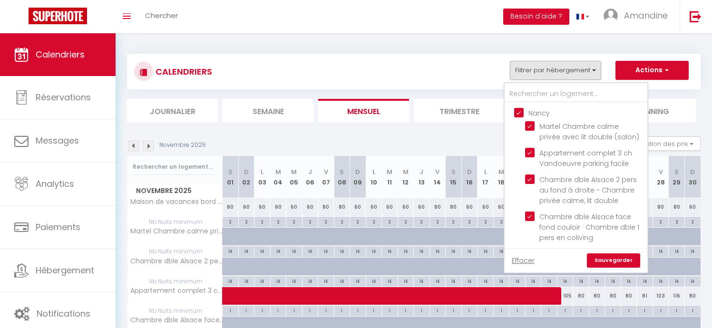
click at [382, 140] on div "Novembre 2025 Gestion des prix Nb Nuits minimum Règles Disponibilité" at bounding box center [414, 147] width 574 height 20
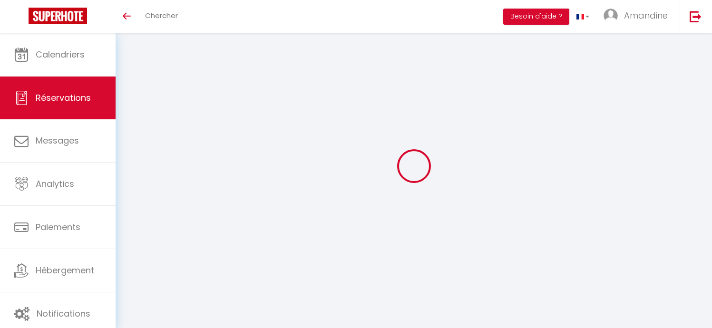
select select
checkbox input "false"
select select
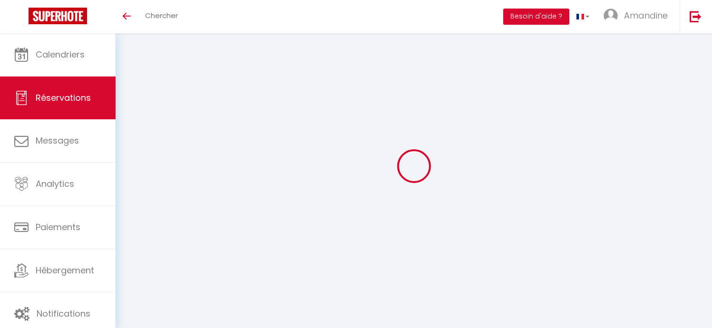
select select
checkbox input "false"
type textarea "L'arriver peut ce faire avant 20h svp?"
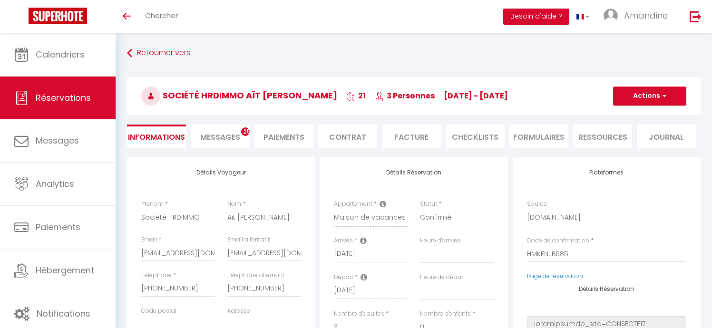
select select
type input "72.04"
select select
checkbox input "false"
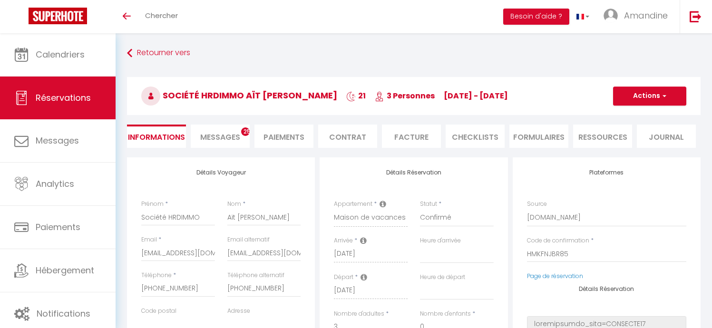
select select
checkbox input "false"
select select "20:00"
select select "12:00"
click at [233, 140] on span "Messages" at bounding box center [220, 137] width 40 height 11
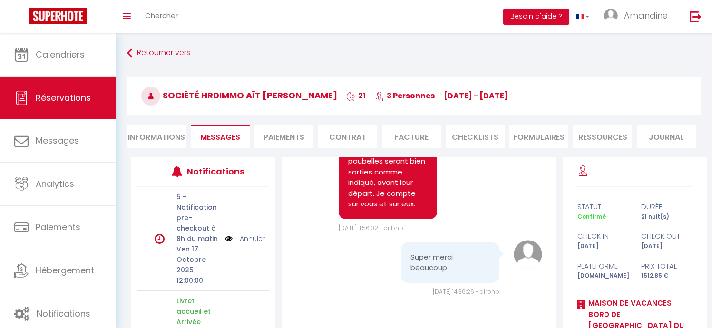
scroll to position [4250, 0]
